Goal: Obtain resource: Obtain resource

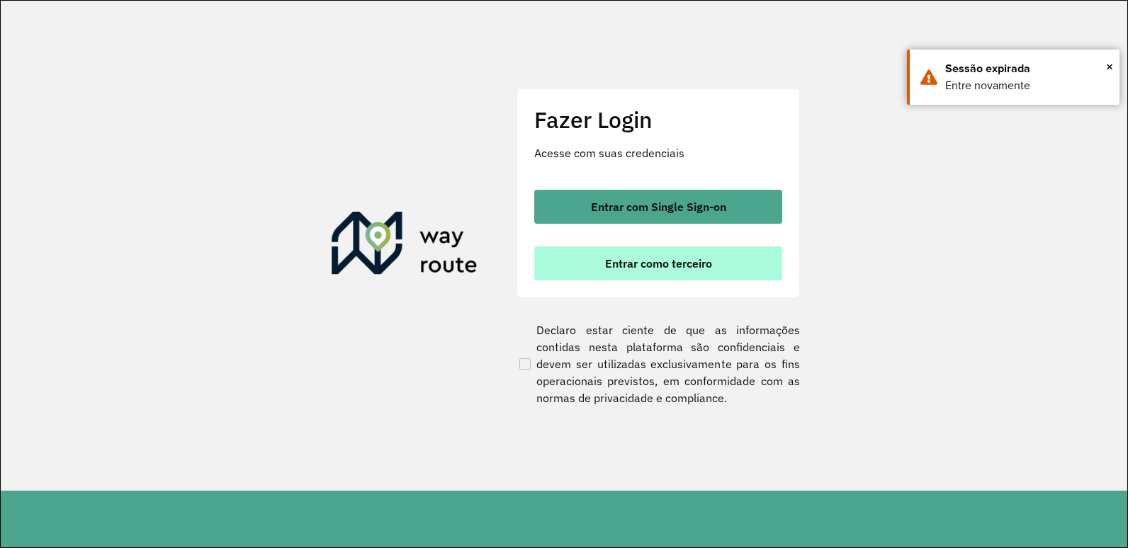
click at [592, 273] on button "Entrar como terceiro" at bounding box center [658, 264] width 248 height 34
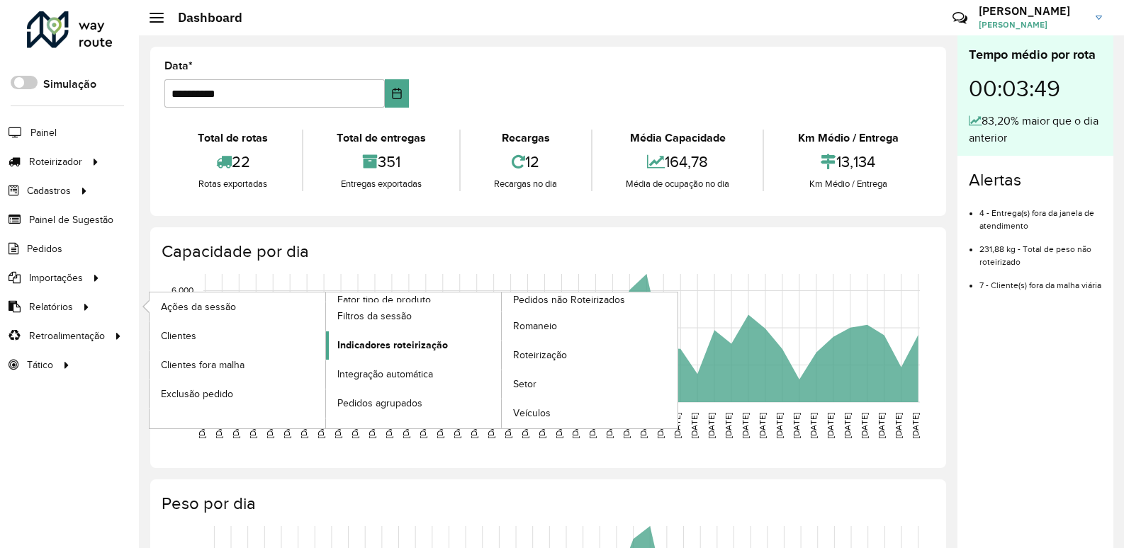
click at [368, 342] on span "Indicadores roteirização" at bounding box center [392, 345] width 111 height 15
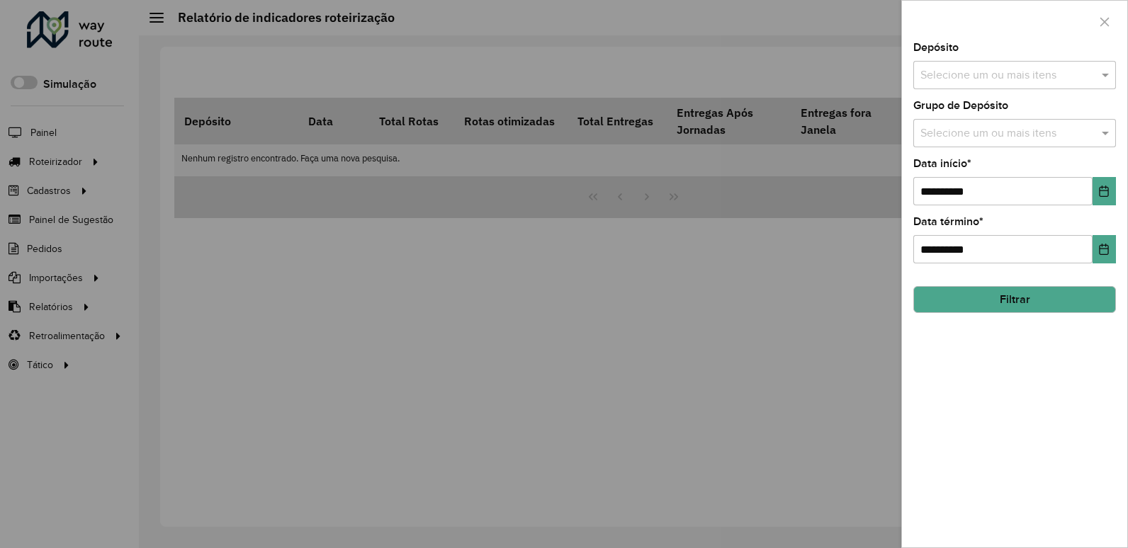
click at [969, 77] on input "text" at bounding box center [1007, 75] width 181 height 17
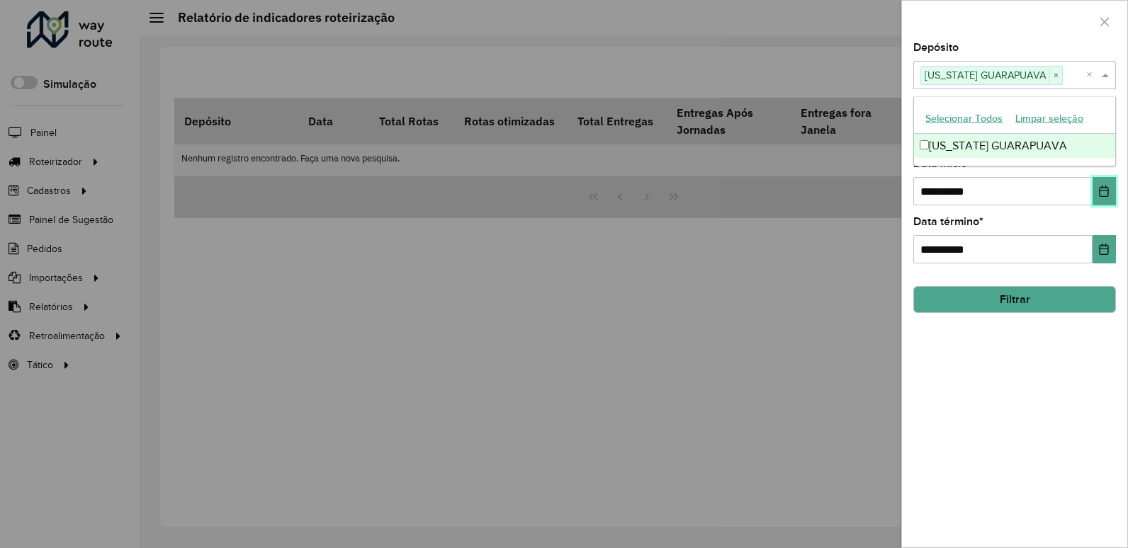
click at [1101, 193] on icon "Choose Date" at bounding box center [1103, 191] width 11 height 11
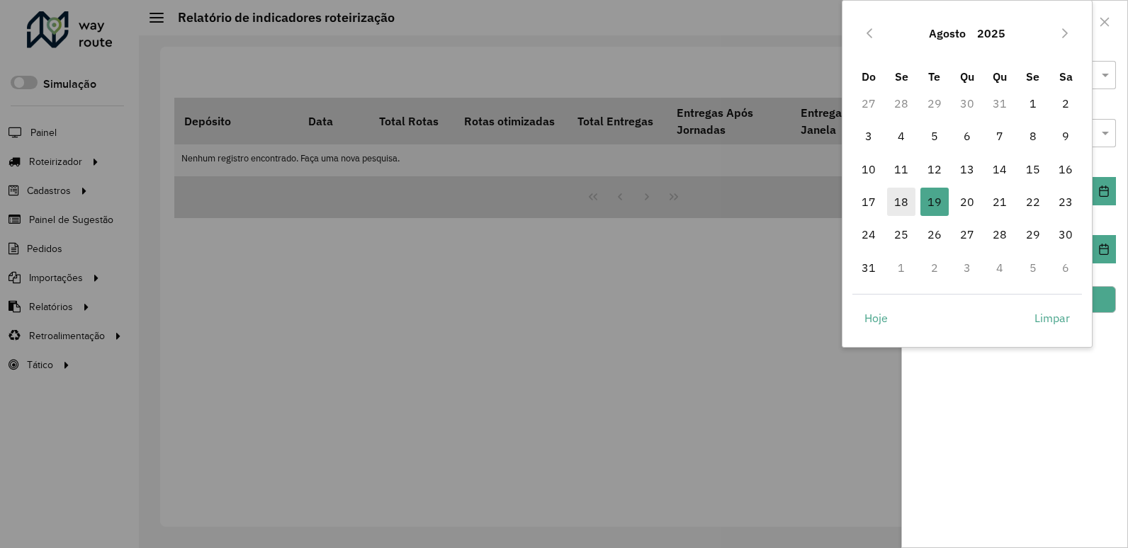
click at [904, 201] on span "18" at bounding box center [901, 202] width 28 height 28
type input "**********"
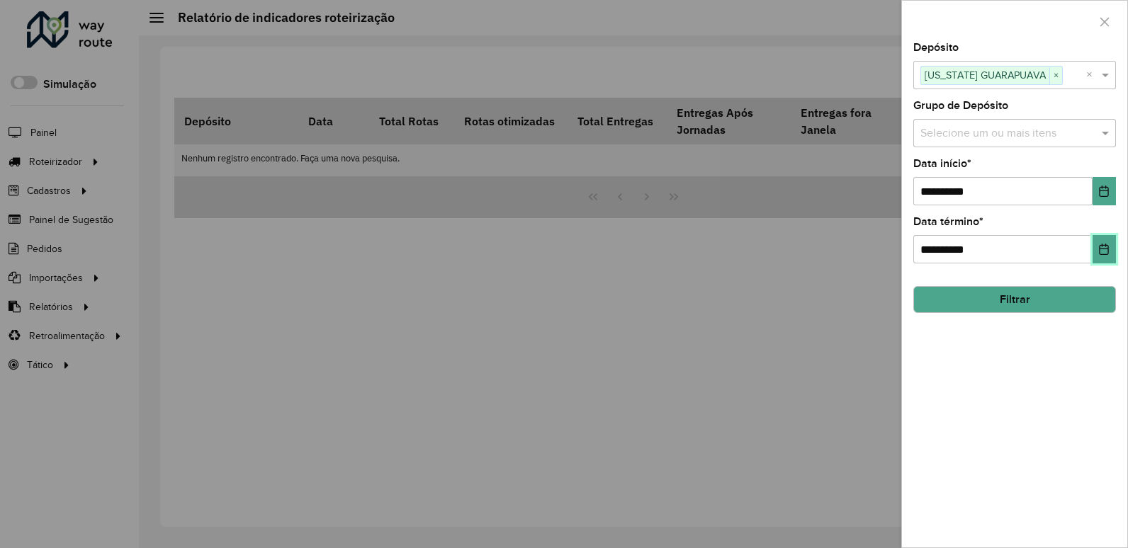
click at [1103, 248] on icon "Choose Date" at bounding box center [1103, 249] width 11 height 11
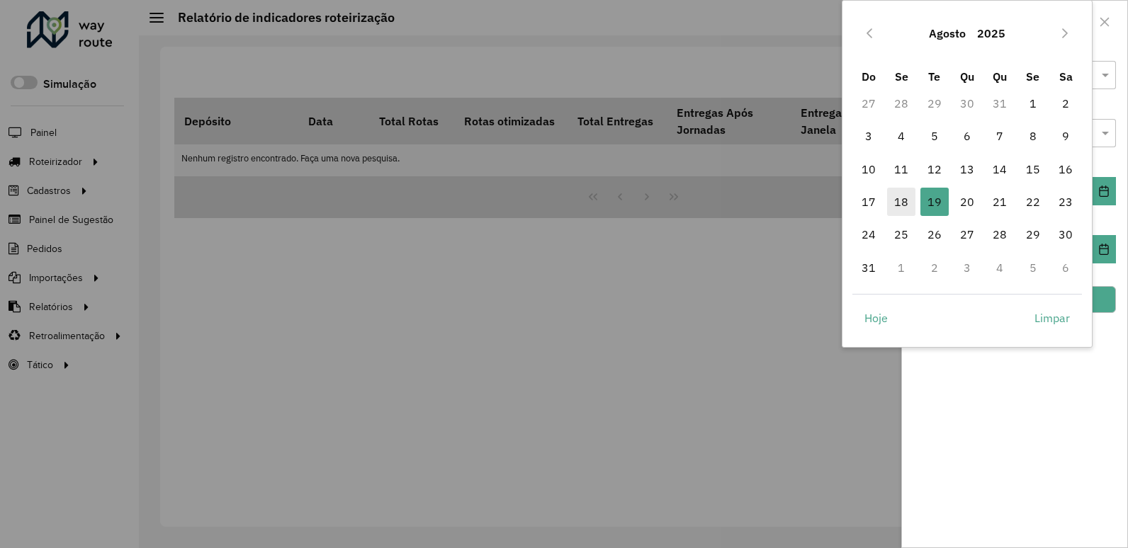
click at [906, 197] on span "18" at bounding box center [901, 202] width 28 height 28
type input "**********"
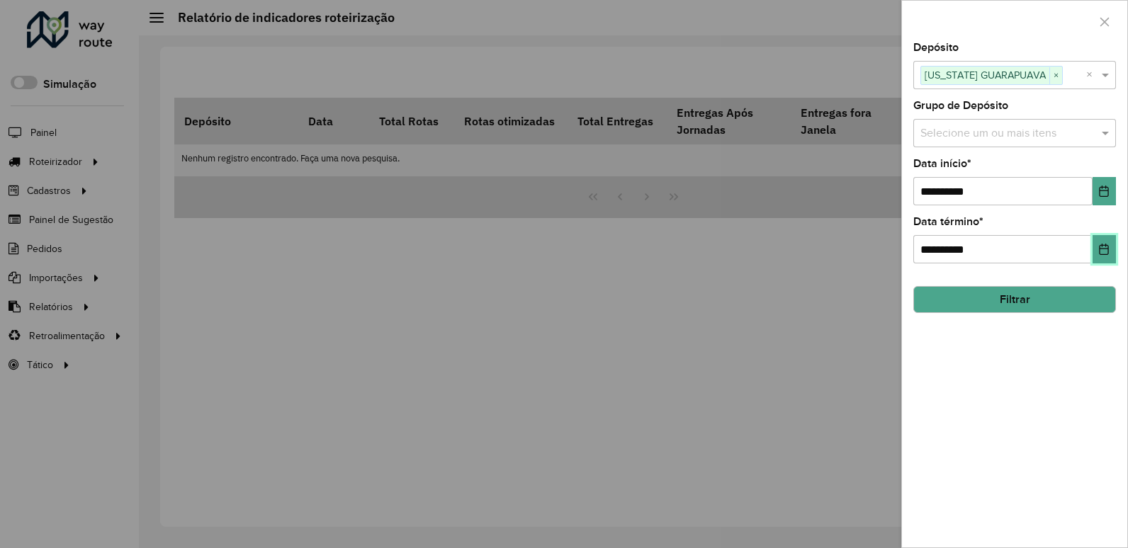
click at [1104, 244] on icon "Choose Date" at bounding box center [1103, 249] width 11 height 11
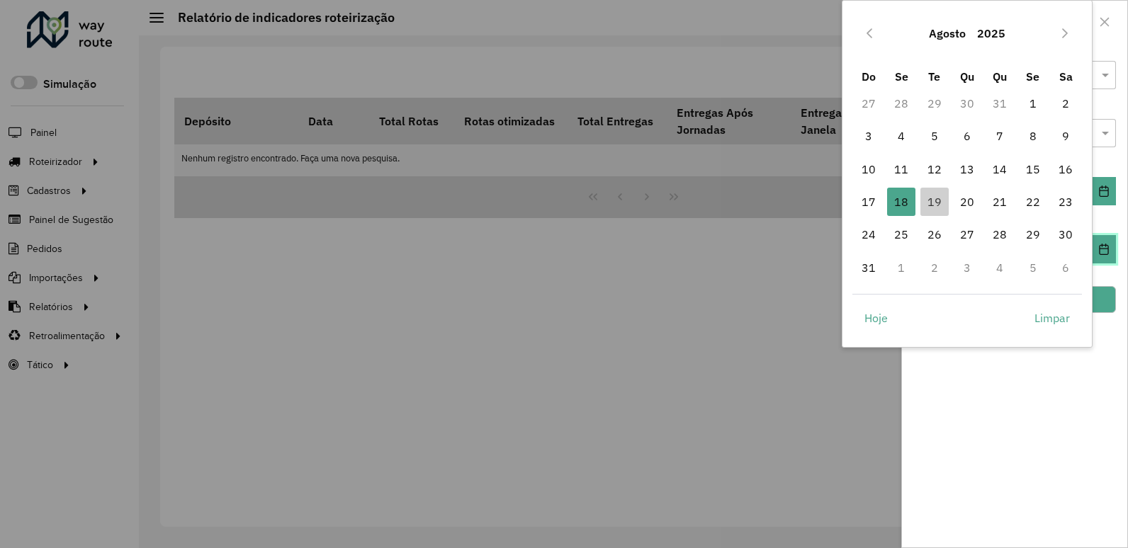
click at [1104, 244] on icon "Choose Date" at bounding box center [1103, 249] width 11 height 11
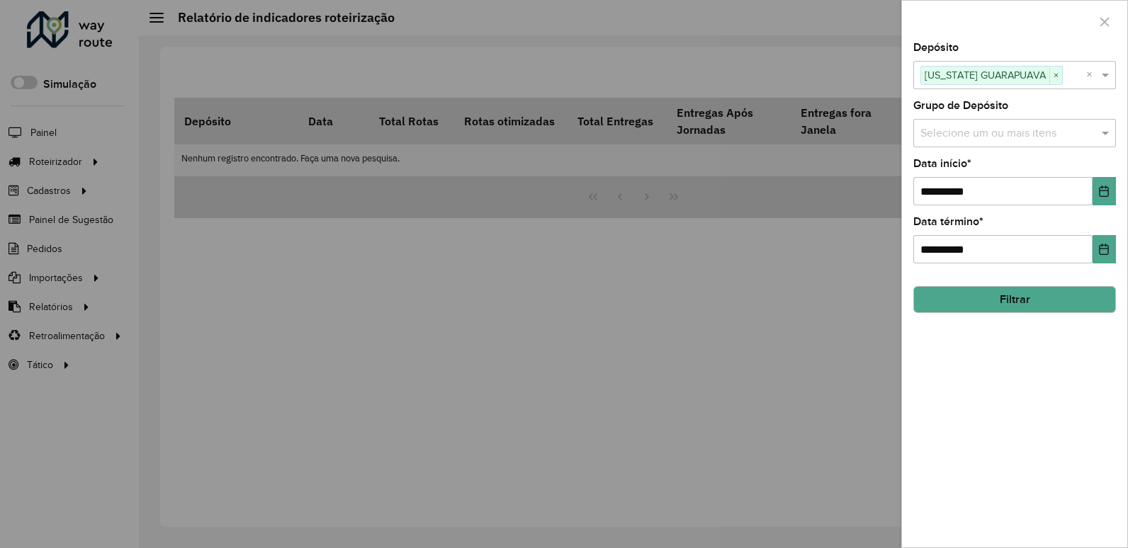
click at [1022, 298] on button "Filtrar" at bounding box center [1014, 299] width 203 height 27
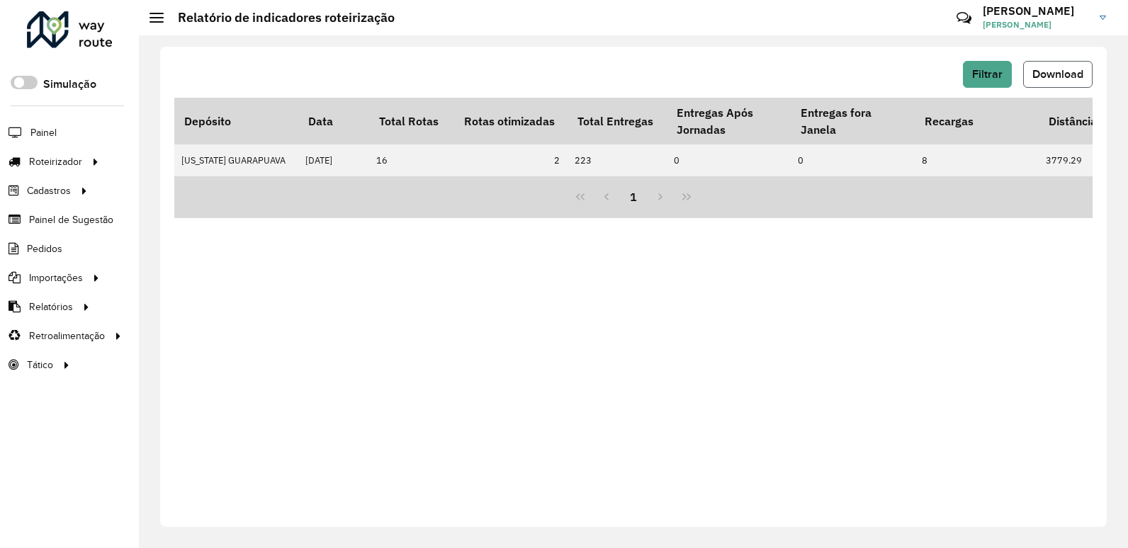
click at [1065, 77] on span "Download" at bounding box center [1057, 74] width 51 height 12
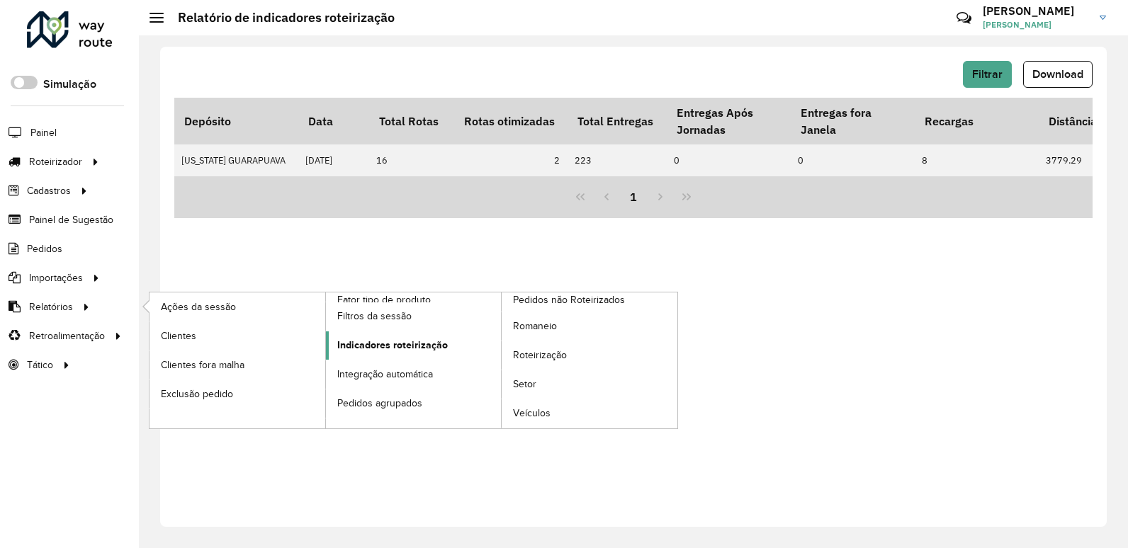
click at [422, 348] on span "Indicadores roteirização" at bounding box center [392, 345] width 111 height 15
click at [392, 347] on span "Indicadores roteirização" at bounding box center [392, 345] width 111 height 15
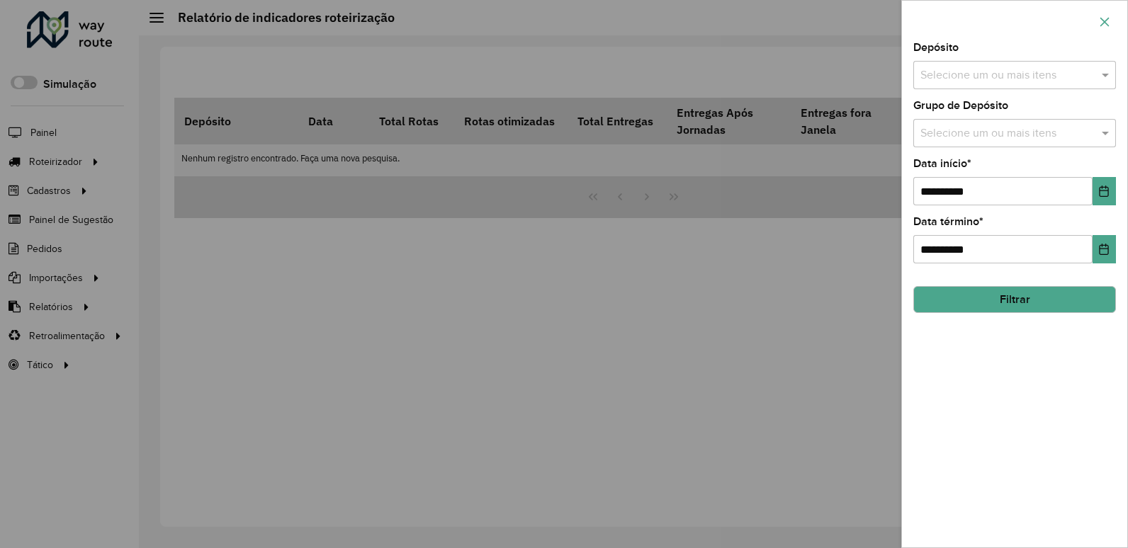
click at [1105, 23] on icon "button" at bounding box center [1104, 21] width 11 height 11
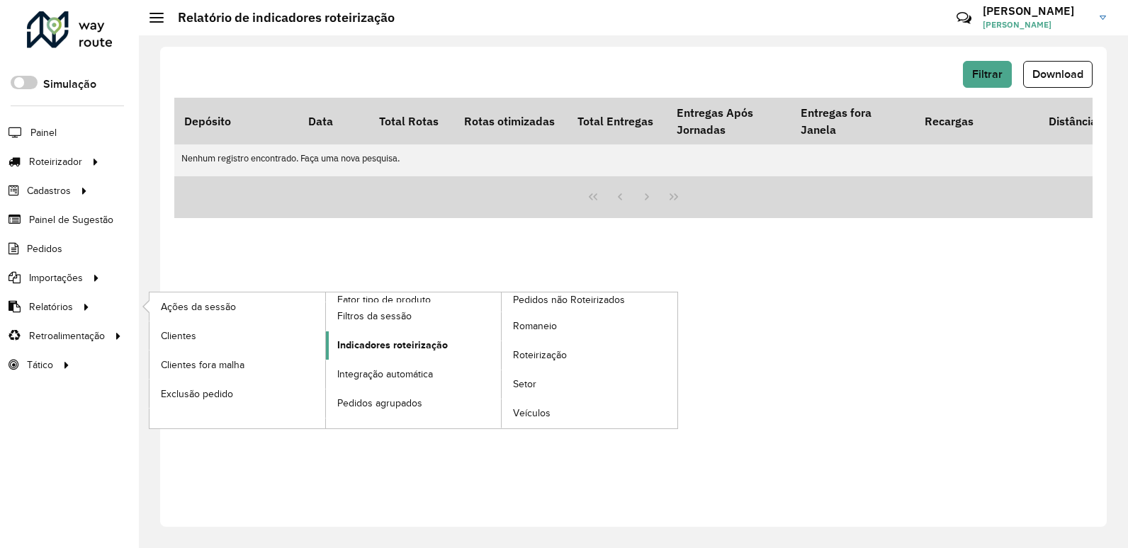
click at [384, 349] on span "Indicadores roteirização" at bounding box center [392, 345] width 111 height 15
click at [382, 345] on span "Indicadores roteirização" at bounding box center [392, 345] width 111 height 15
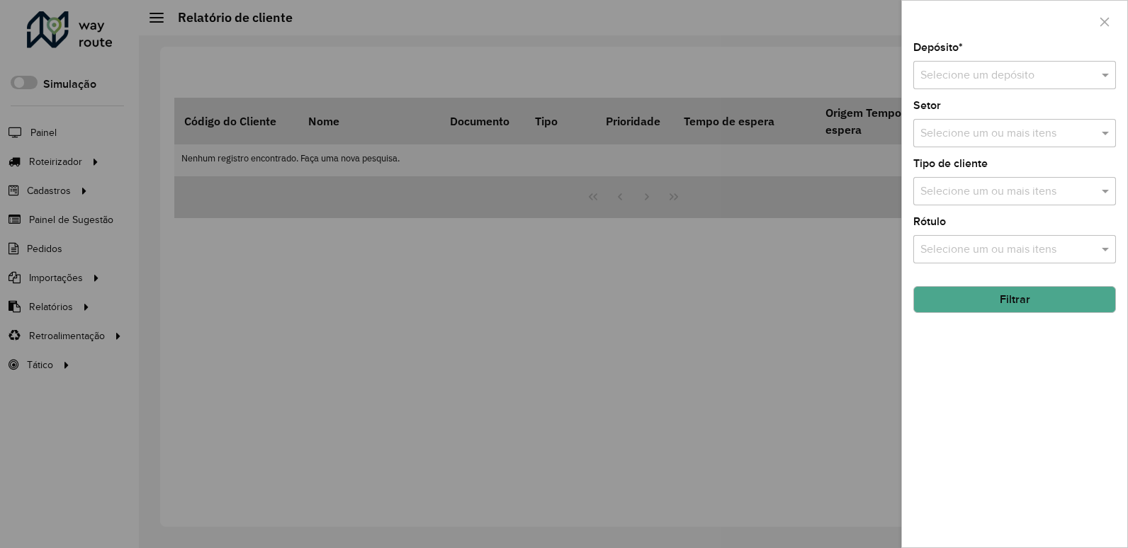
drag, startPoint x: 1101, startPoint y: 19, endPoint x: 663, endPoint y: 108, distance: 447.5
click at [1101, 19] on icon "button" at bounding box center [1104, 21] width 11 height 11
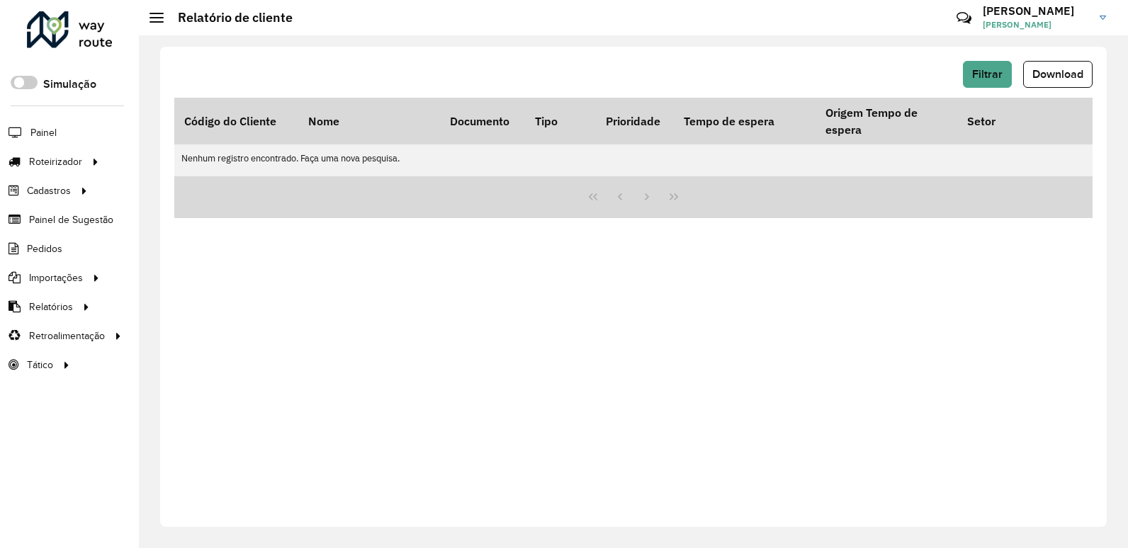
drag, startPoint x: 366, startPoint y: 351, endPoint x: 373, endPoint y: 352, distance: 7.1
click at [0, 0] on span "Indicadores roteirização" at bounding box center [0, 0] width 0 height 0
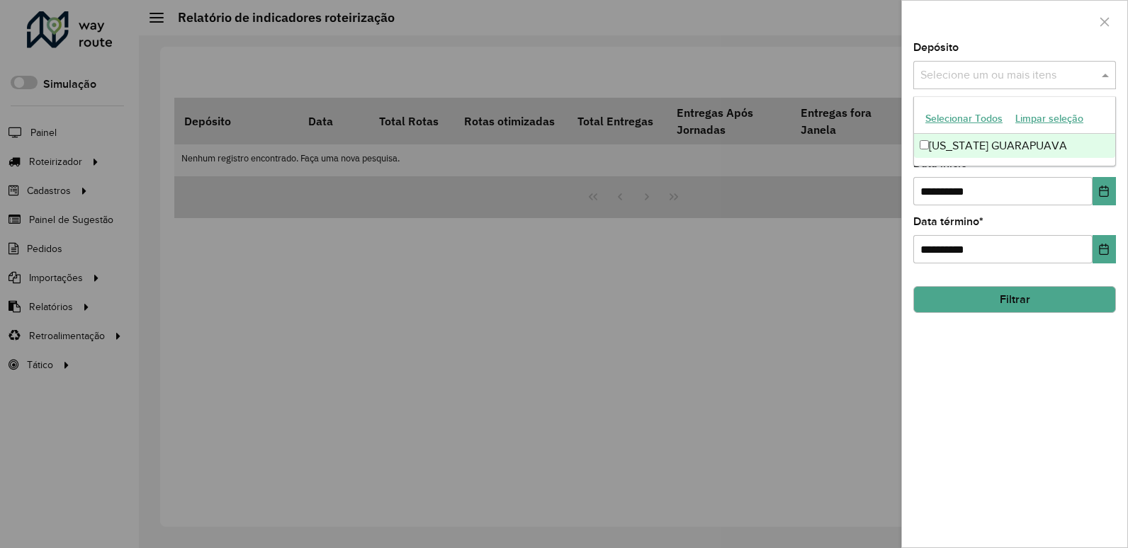
click at [988, 65] on div "Selecione um ou mais itens" at bounding box center [1014, 75] width 203 height 28
click at [930, 140] on div "[US_STATE] GUARAPUAVA" at bounding box center [1014, 146] width 201 height 24
click at [1013, 299] on button "Filtrar" at bounding box center [1014, 299] width 203 height 27
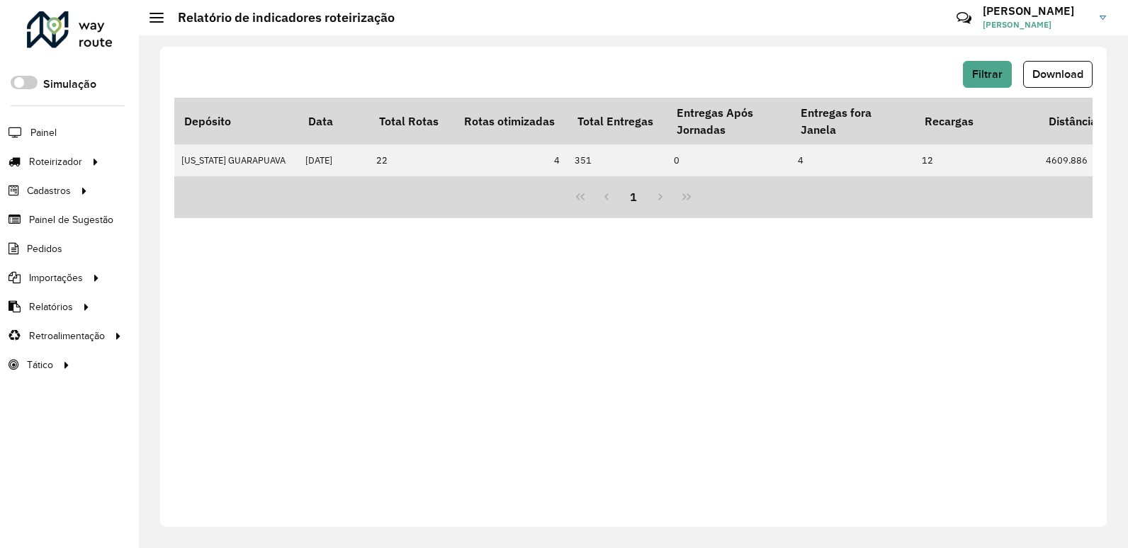
click at [1066, 74] on span "Download" at bounding box center [1057, 74] width 51 height 12
